Goal: Answer question/provide support

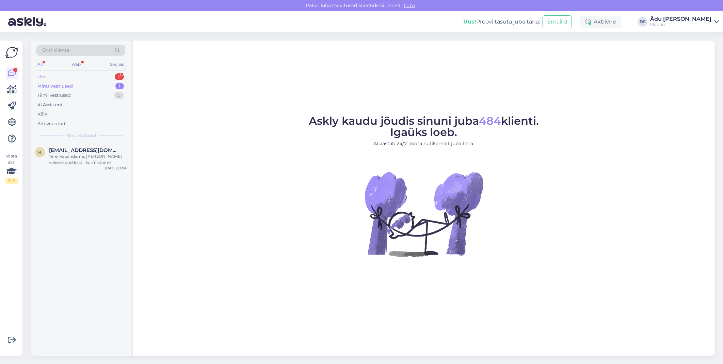
click at [84, 77] on div "Uus 2" at bounding box center [80, 77] width 89 height 10
click at [81, 186] on div "Tere! Saatsin eelmisel kolmapäeval meilitsi vaiba tellimise soovi, aga ei ole s…" at bounding box center [88, 190] width 78 height 12
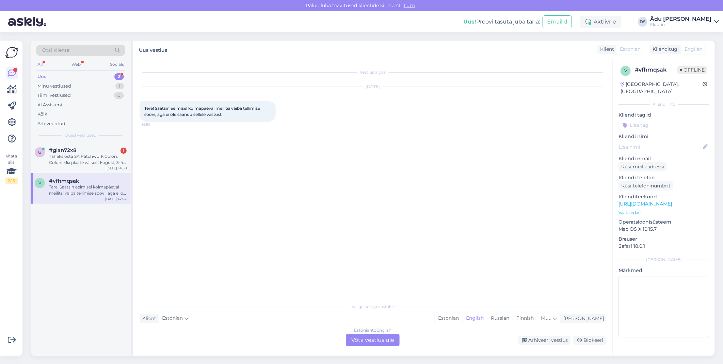
click at [373, 338] on div "Estonian to English Võta vestlus üle" at bounding box center [373, 340] width 54 height 12
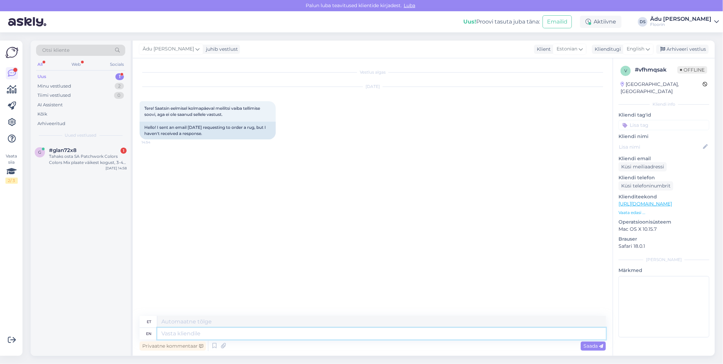
click at [266, 333] on textarea at bounding box center [381, 333] width 449 height 12
type textarea "Tere,"
type textarea "Tere, suuname"
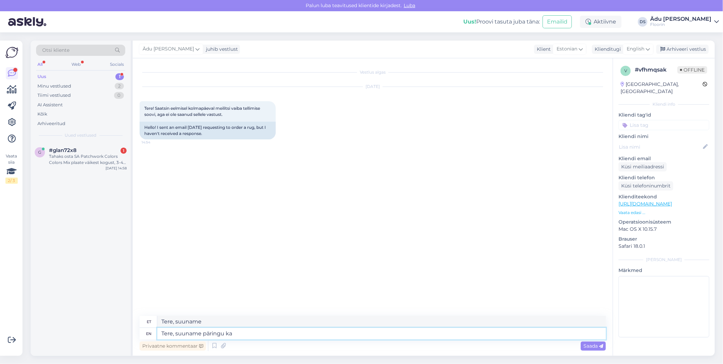
type textarea "Tere, suuname päringu kau"
type textarea "Tere, suuname [PERSON_NAME]"
type textarea "Tere, suuname päringu kauplusesse e"
type textarea "Tere, suuname päringu kauplusesse"
type textarea "Tere, suuname päringu kauplusesse edasi,"
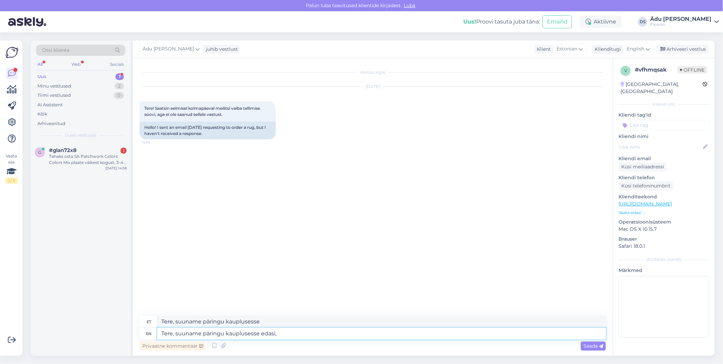
type textarea "Tere, suuname päringu kauplusesse edasi,"
type textarea "Tere, suuname päringu kauplusesse edasi, [PERSON_NAME]"
type textarea "Tere, suuname päringu kauplusesse edasi, [PERSON_NAME] võetakse k"
type textarea "Tere, suuname päringu kauplusesse edasi, Teiega võetakse"
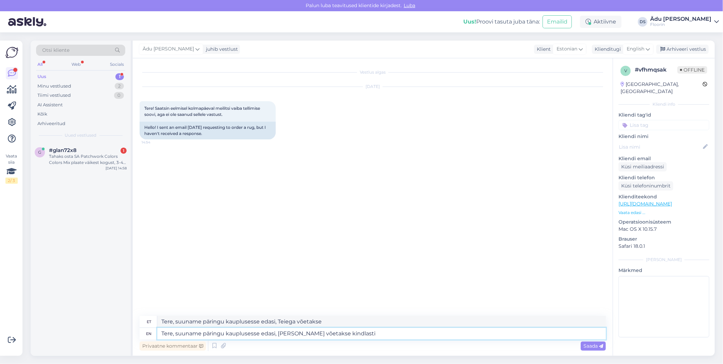
type textarea "Tere, suuname päringu kauplusesse edasi, [PERSON_NAME] võetakse kindlasti"
type textarea "Tere, suuname päringu kauplusesse edasi, Teiega kindlasti"
type textarea "Tere, suuname päringu kauplusesse edasi, Teiega võetakse kindlasti ühendust-"
type textarea "Tere, suuname päringu kauplusesse edasi, Teiega kindlasti ühendust-"
type textarea "Tere, suuname päringu kauplusesse edasi, Teiega võetakse kindlasti ühendust."
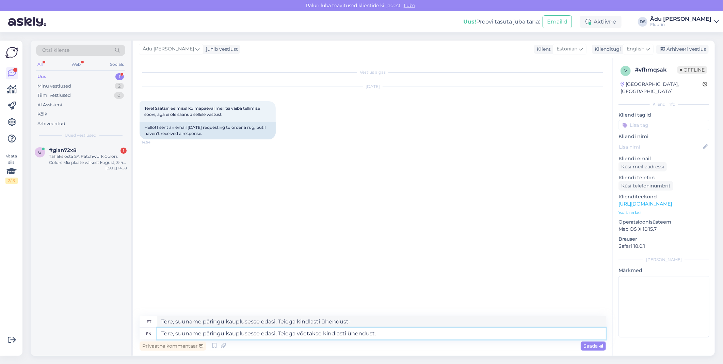
type textarea "Tere, suuname päringu kauplusesse edasi, Teiega kindlasti ühendust."
type textarea "Tere, suuname päringu kauplusesse edasi, Teiega võetakse kindlasti ühendust."
click at [590, 348] on span "Saada" at bounding box center [593, 345] width 20 height 6
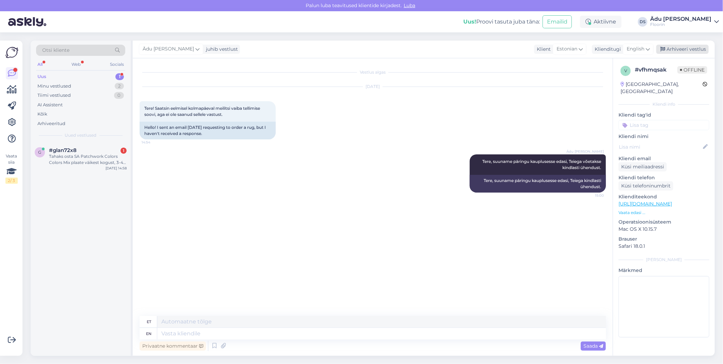
click at [666, 48] on div "Arhiveeri vestlus" at bounding box center [682, 49] width 52 height 9
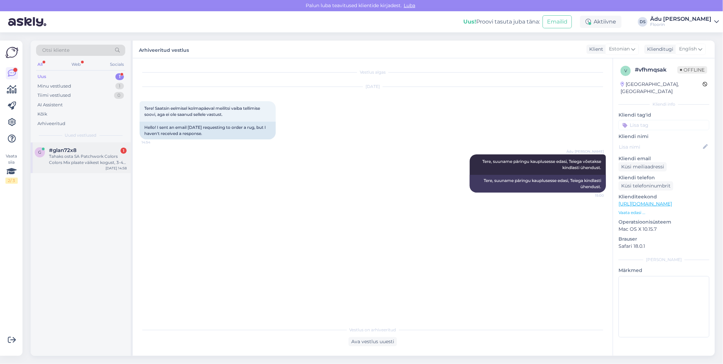
click at [53, 158] on div "Tahaks osta SA Patchwork Colors Colors Mix plaate väikest kogust, 3-4 m2." at bounding box center [88, 159] width 78 height 12
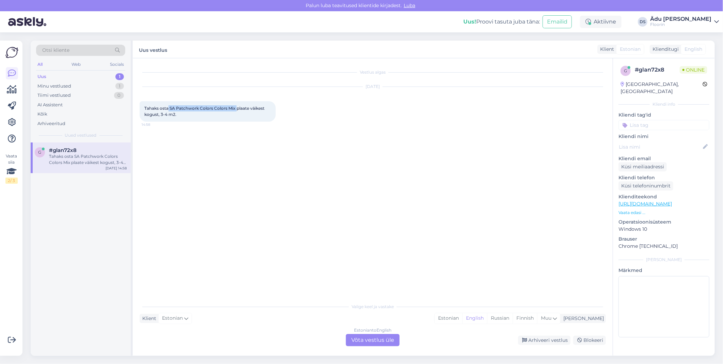
drag, startPoint x: 169, startPoint y: 106, endPoint x: 236, endPoint y: 110, distance: 66.8
click at [236, 110] on span "Tahaks osta SA Patchwork Colors Colors Mix plaate väikest kogust, 3-4 m2." at bounding box center [204, 111] width 121 height 11
copy span "SA Patchwork Colors Colors Mix"
click at [633, 200] on link "[URL][DOMAIN_NAME]" at bounding box center [645, 203] width 53 height 6
click at [295, 186] on div "Vestlus algas [DATE] Tahaks osta SA Patchwork Colors Colors Mix plaate väikest …" at bounding box center [376, 179] width 472 height 228
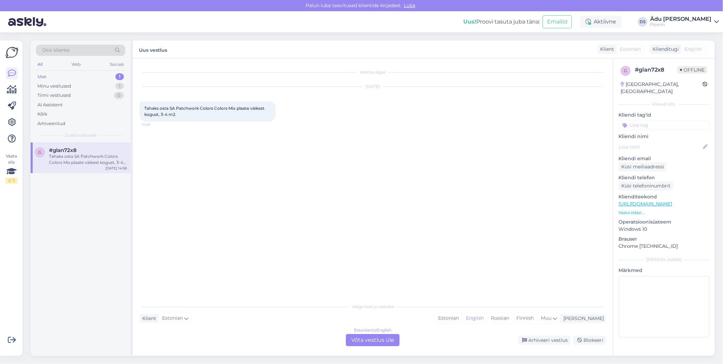
click at [370, 342] on div "Estonian to English Võta vestlus üle" at bounding box center [373, 340] width 54 height 12
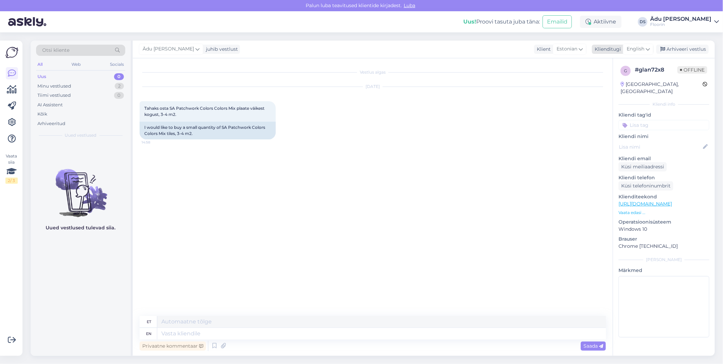
click at [631, 51] on span "English" at bounding box center [636, 48] width 18 height 7
type input "est"
click at [630, 76] on link "Estonian" at bounding box center [622, 79] width 75 height 11
click at [215, 326] on textarea at bounding box center [373, 332] width 466 height 14
paste textarea "[URL][DOMAIN_NAME]"
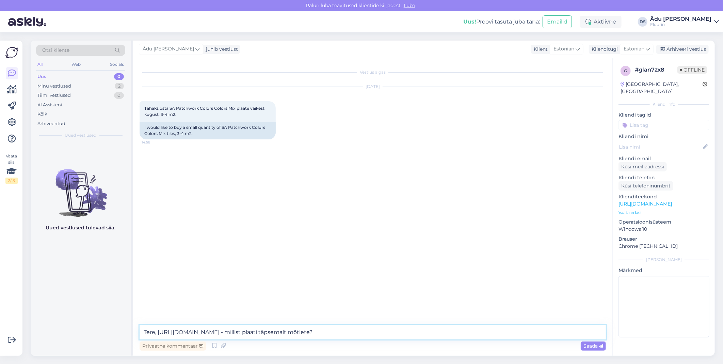
drag, startPoint x: 397, startPoint y: 331, endPoint x: 161, endPoint y: 328, distance: 235.6
click at [161, 328] on textarea "Tere, [URL][DOMAIN_NAME] - millist plaati täpsemalt mõtlete?" at bounding box center [373, 332] width 466 height 14
type textarea "[PERSON_NAME], kellele pakkumise koostame ning kuidas soovite [PERSON_NAME] [PE…"
click at [596, 346] on span "Saada" at bounding box center [593, 345] width 20 height 6
